Goal: Navigation & Orientation: Find specific page/section

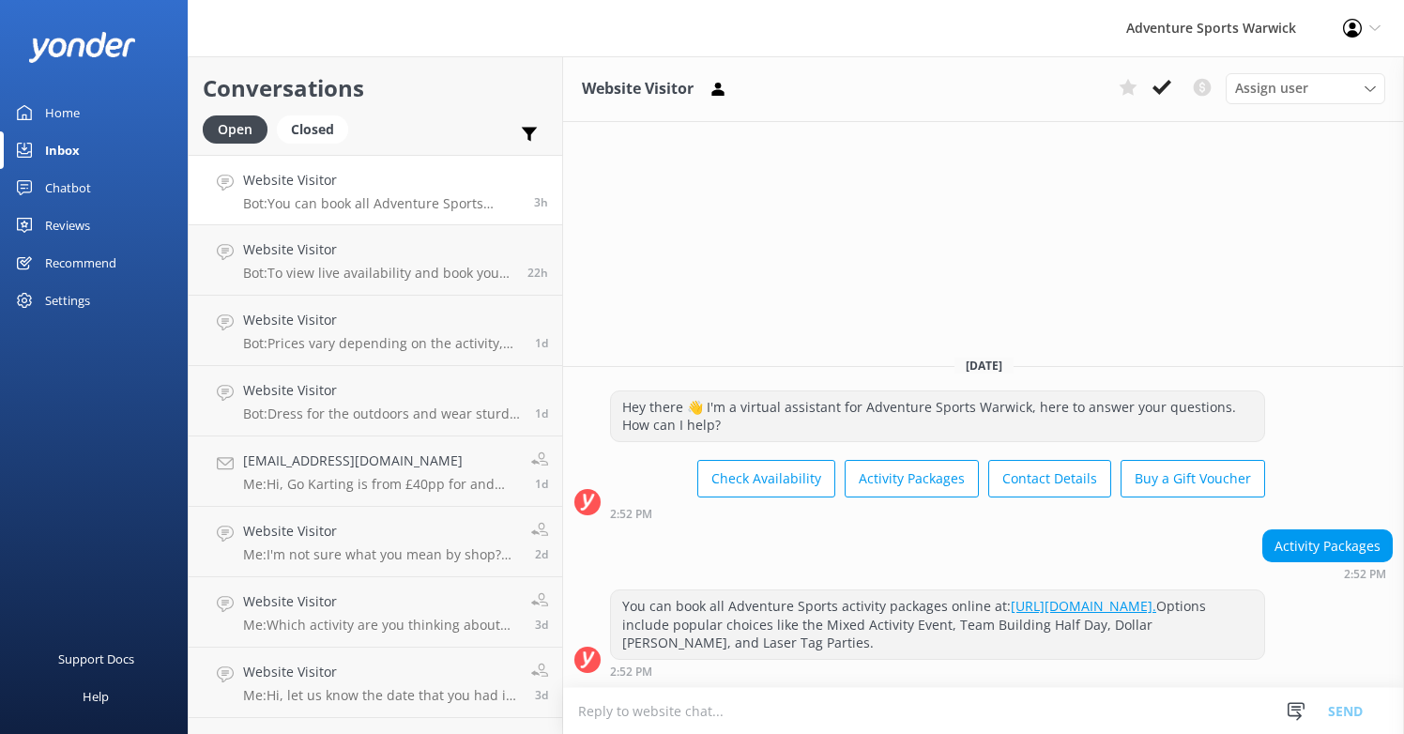
click at [60, 188] on div "Chatbot" at bounding box center [68, 188] width 46 height 38
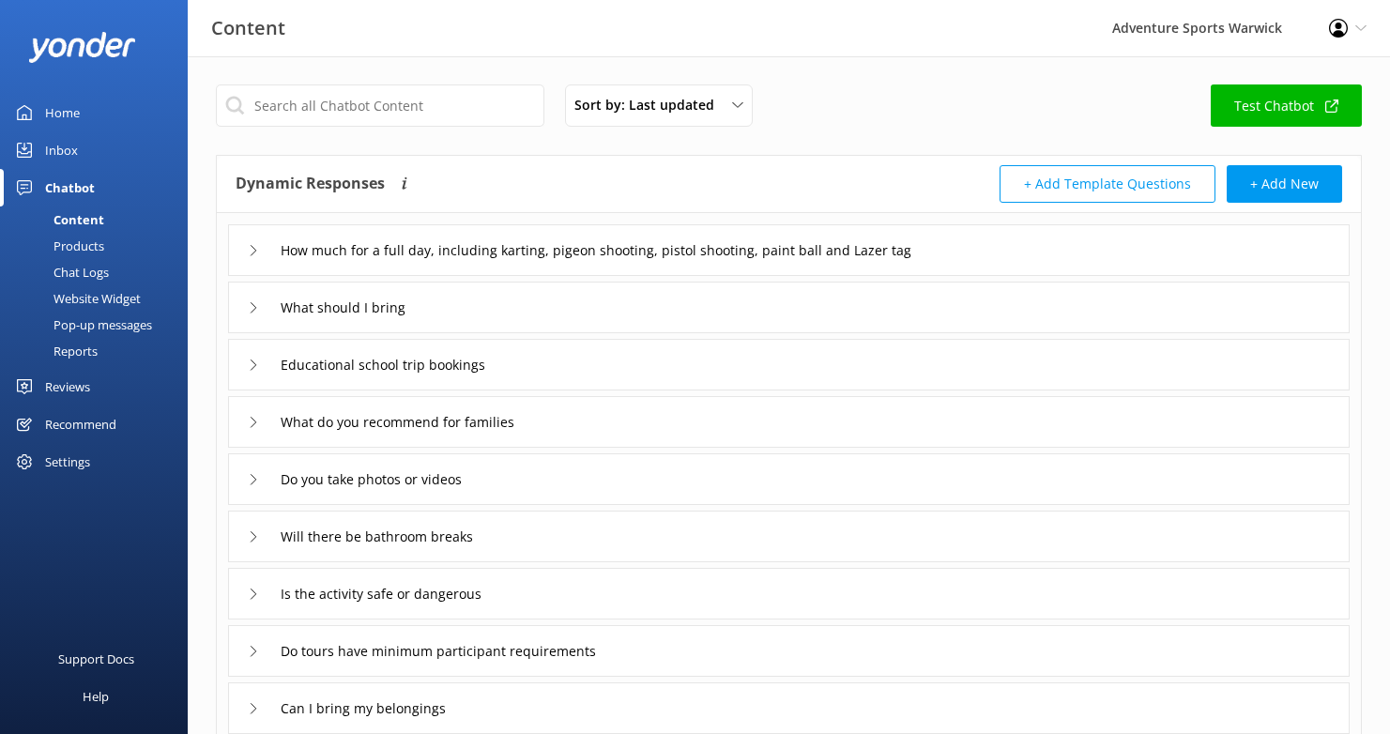
click at [59, 381] on div "Reviews" at bounding box center [67, 387] width 45 height 38
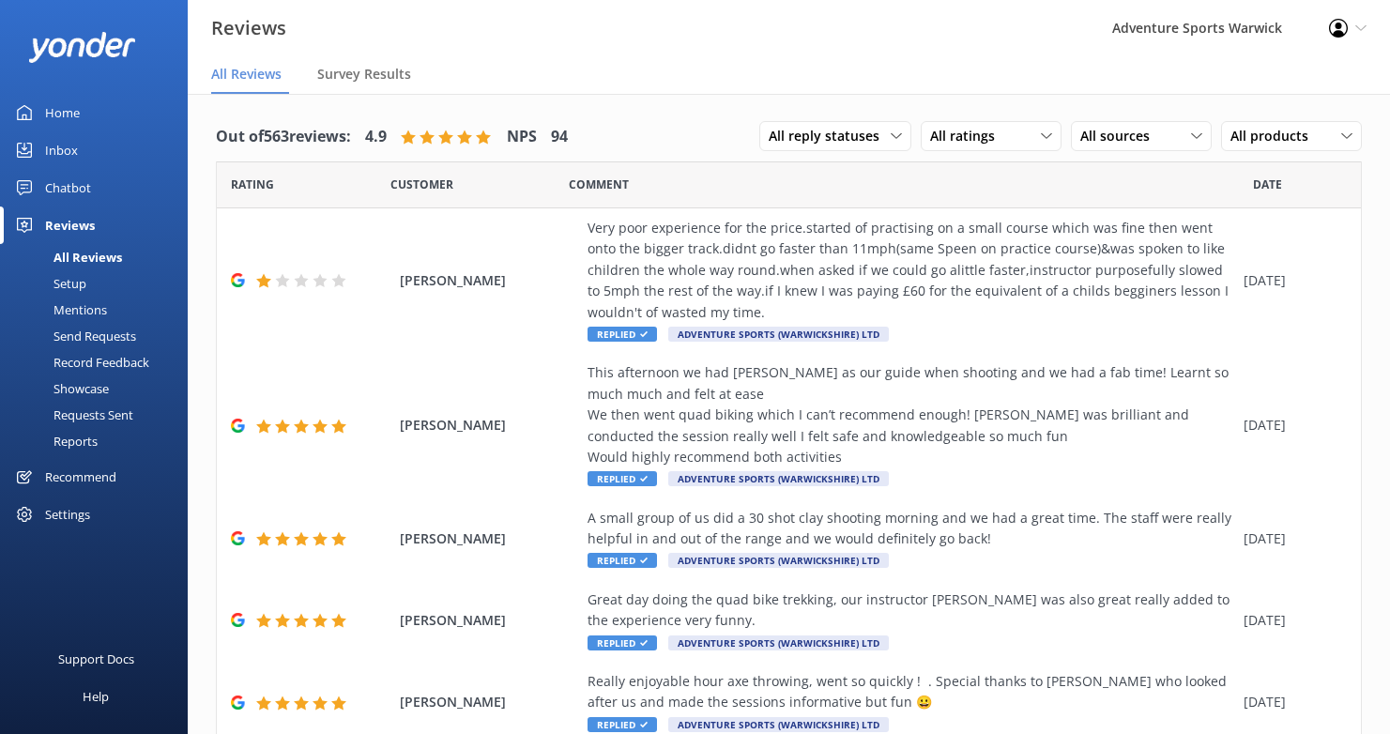
click at [75, 485] on div "Recommend" at bounding box center [80, 477] width 71 height 38
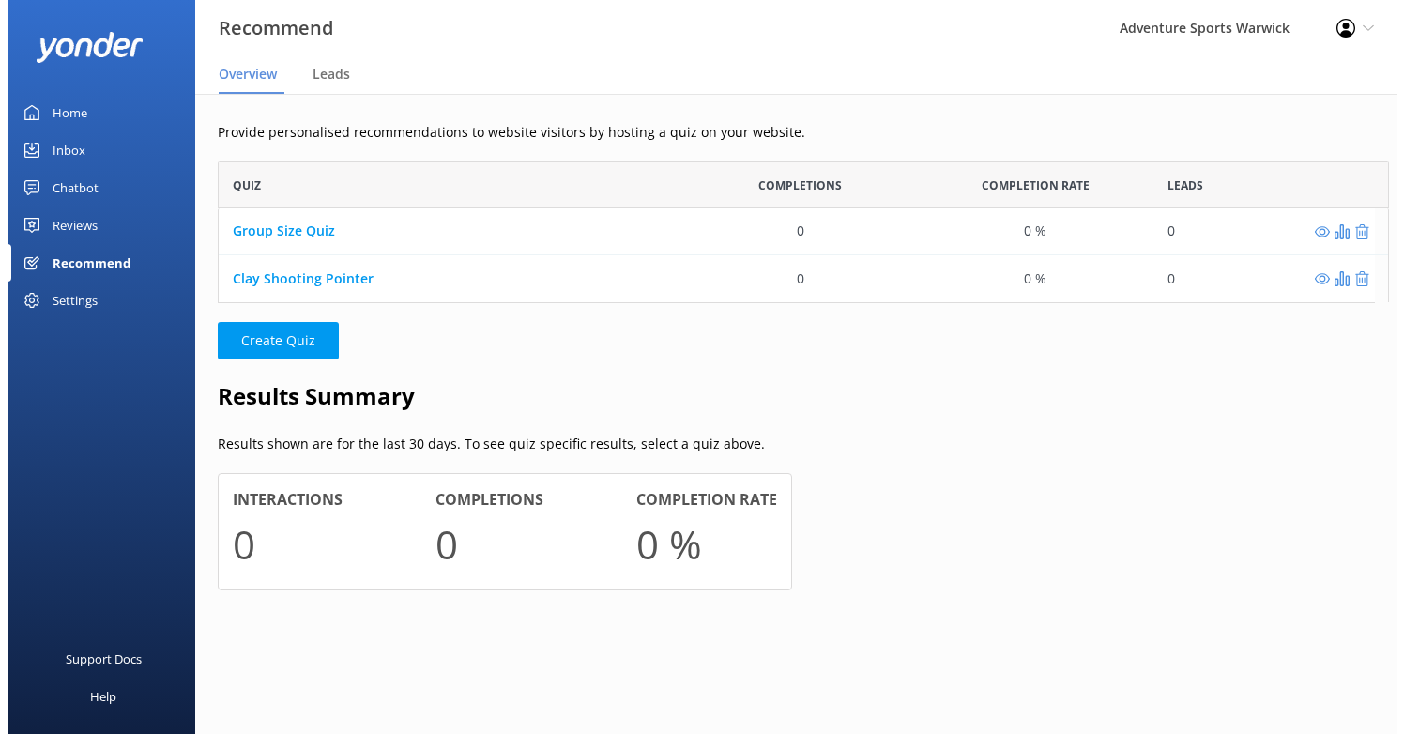
scroll to position [15, 15]
